Goal: Task Accomplishment & Management: Manage account settings

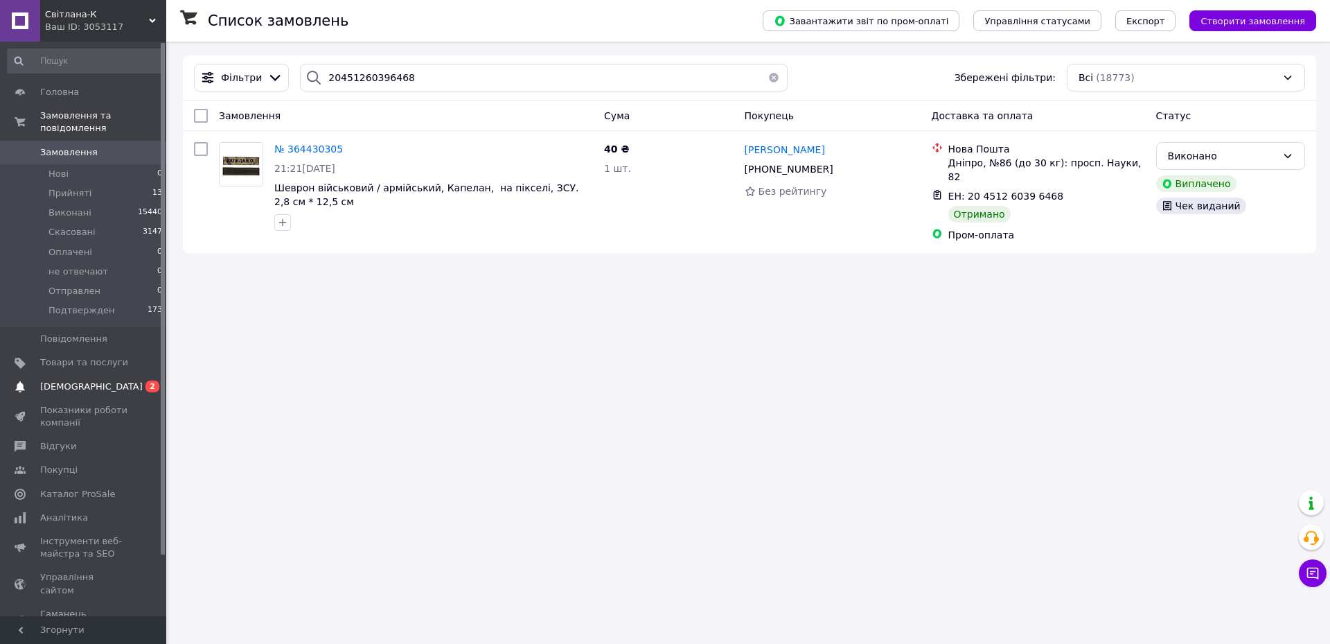
click at [105, 375] on link "[DEMOGRAPHIC_DATA] 0 2" at bounding box center [85, 387] width 170 height 24
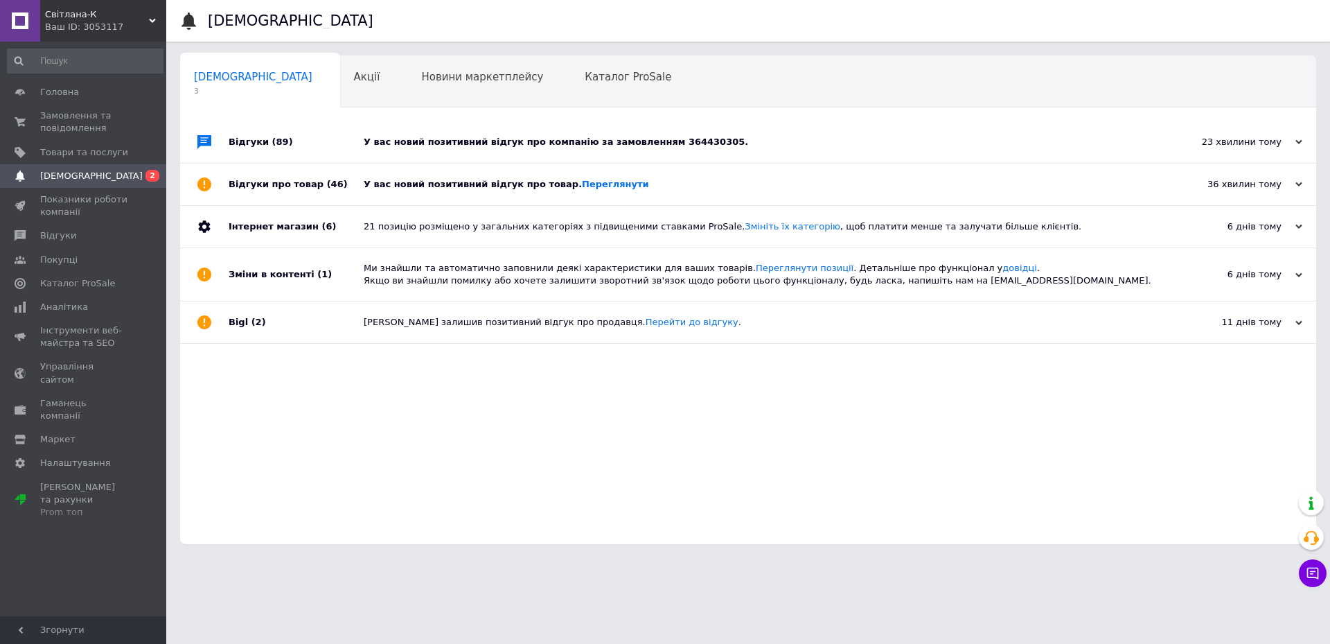
click at [708, 177] on div "У вас новий позитивний відгук про товар. [GEOGRAPHIC_DATA]" at bounding box center [764, 184] width 800 height 42
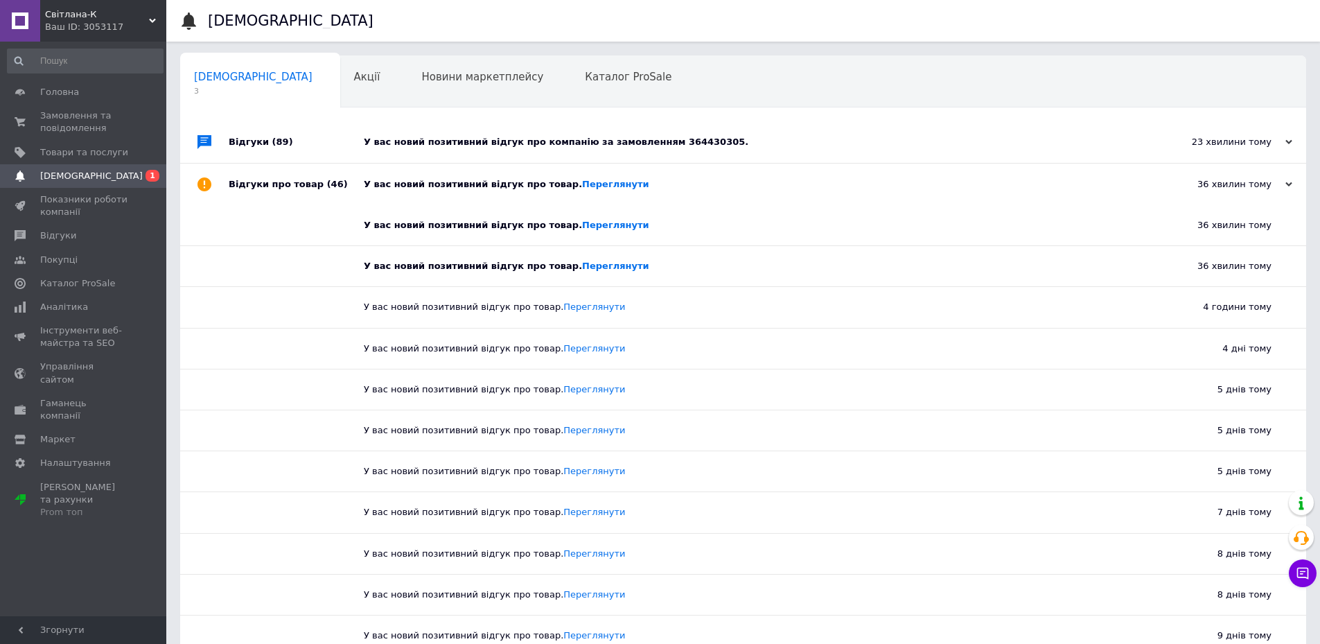
click at [798, 134] on div "У вас новий позитивний відгук про компанію за замовленням 364430305." at bounding box center [759, 142] width 790 height 42
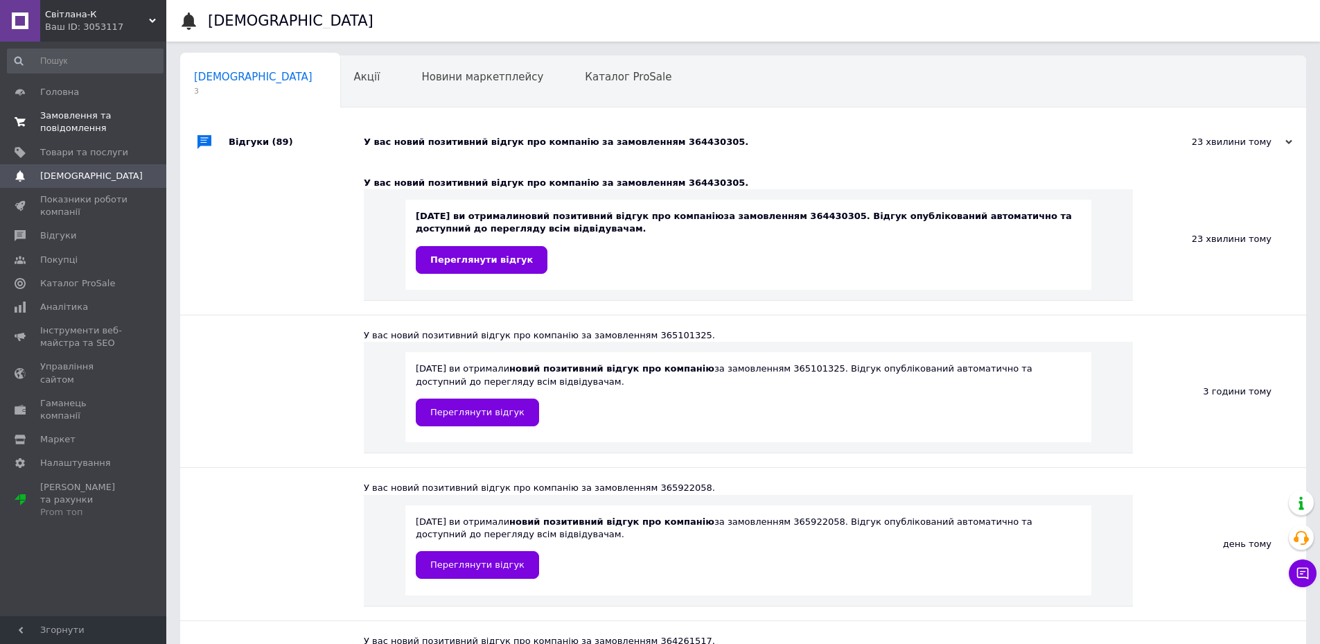
click at [112, 120] on span "Замовлення та повідомлення" at bounding box center [84, 121] width 88 height 25
